Goal: Find specific page/section: Find specific page/section

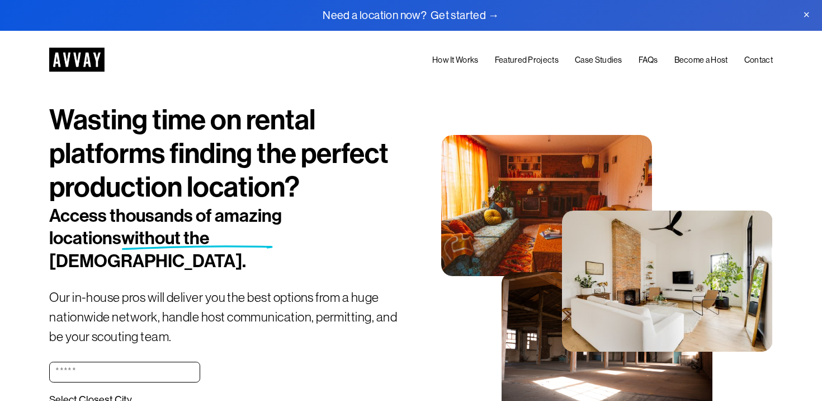
click at [519, 59] on link "Featured Projects" at bounding box center [527, 60] width 64 height 14
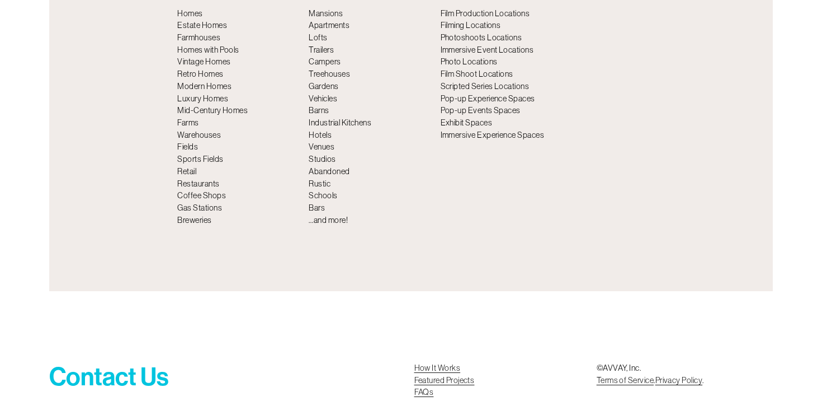
scroll to position [3994, 0]
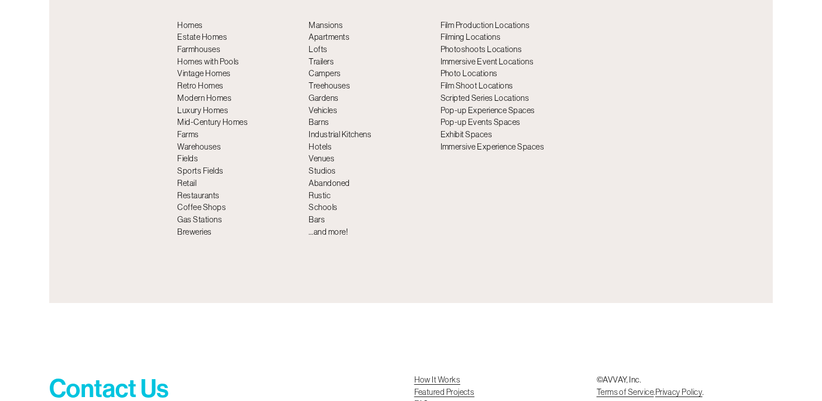
click at [207, 92] on p "Homes Estate Homes Farmhouses Homes with Pools Vintage Homes Retro Homes Modern…" at bounding box center [239, 129] width 125 height 219
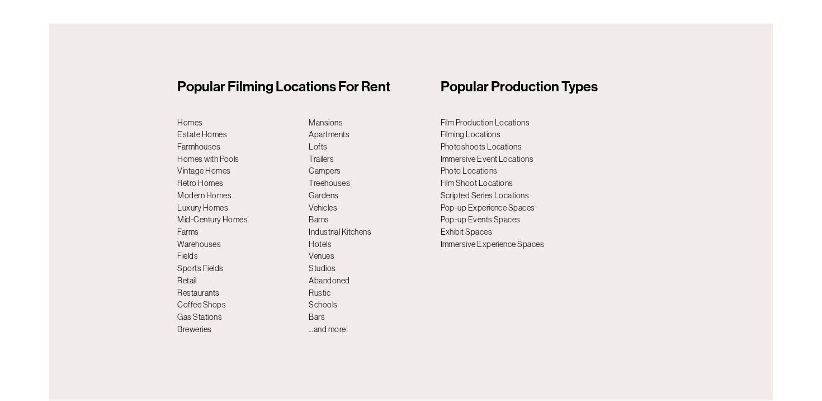
scroll to position [3895, 0]
